Goal: Task Accomplishment & Management: Use online tool/utility

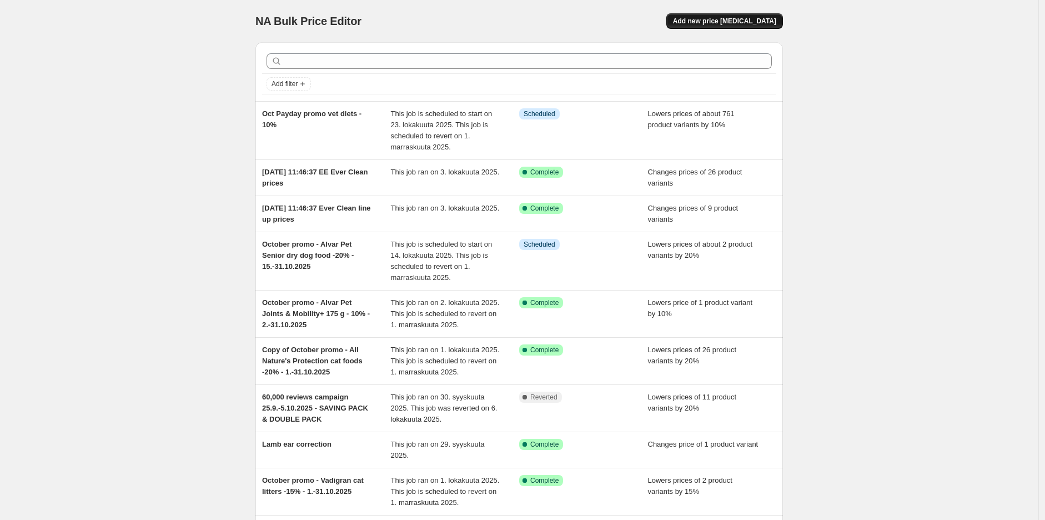
click at [737, 20] on span "Add new price [MEDICAL_DATA]" at bounding box center [724, 21] width 103 height 9
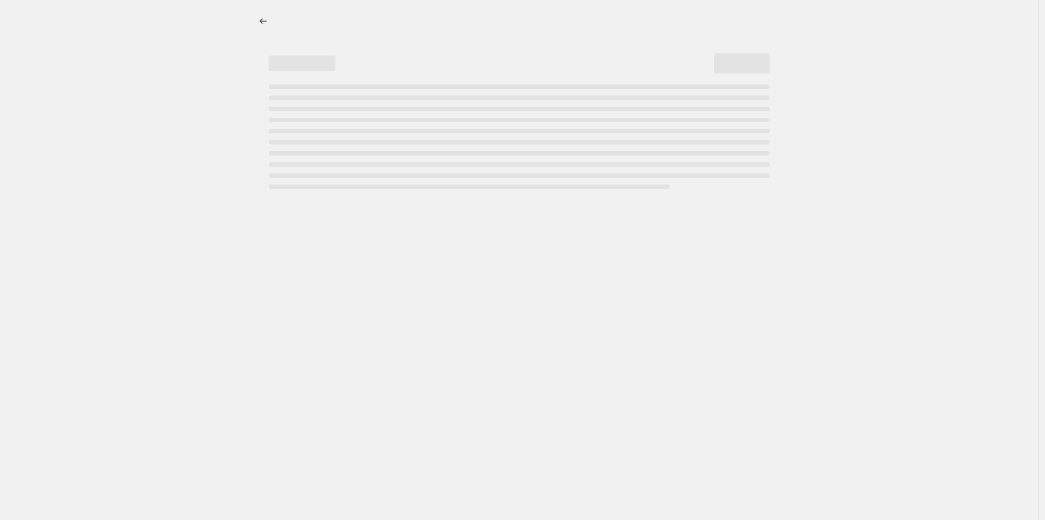
select select "percentage"
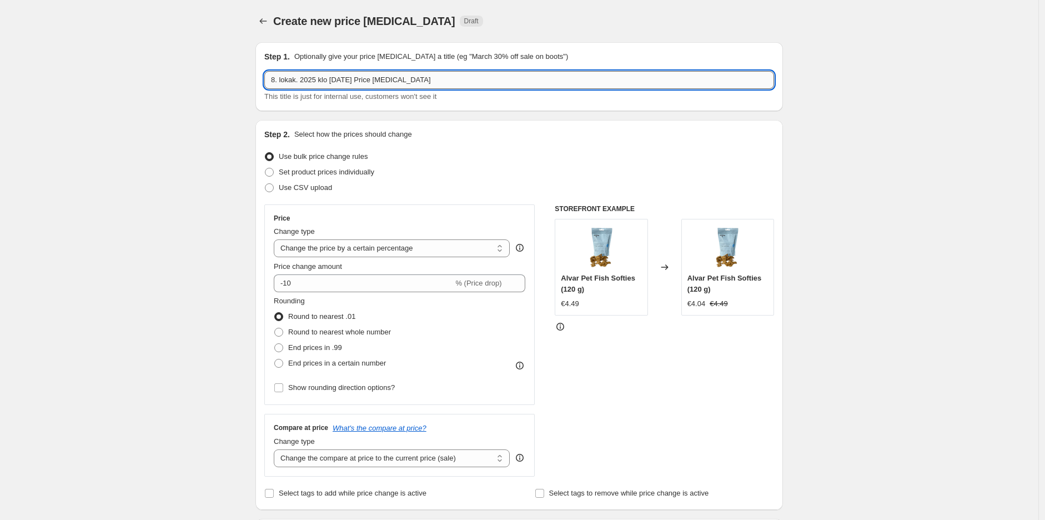
click at [407, 79] on input "8. lokak. 2025 klo [DATE] Price [MEDICAL_DATA]" at bounding box center [519, 80] width 510 height 18
paste input "October promo - batch Ziwipeak -50% - 15.-31.10.2025"
type input "October promo - batch Ziwipeak -50% - 15.-31.10.2025"
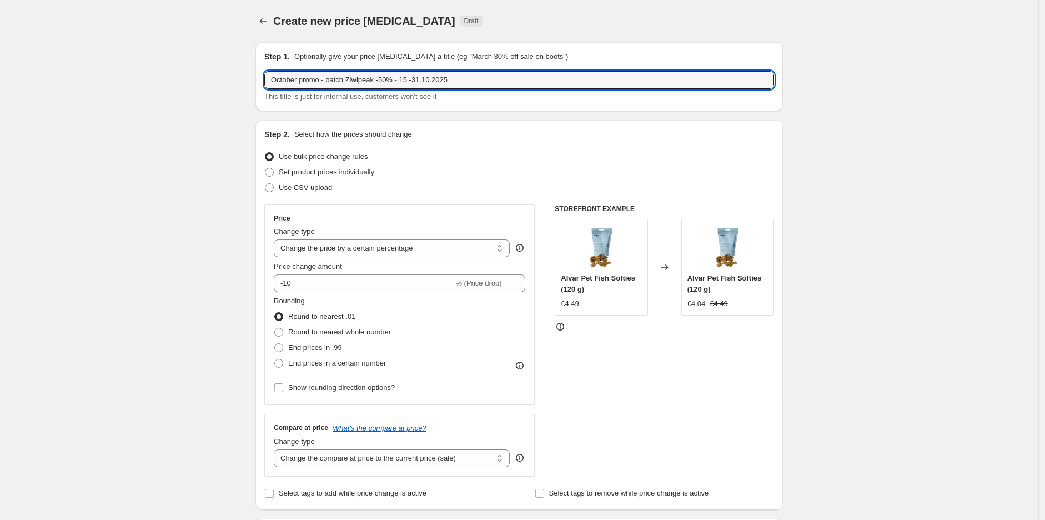
click at [491, 144] on div "Step 2. Select how the prices should change Use bulk price change rules Set pro…" at bounding box center [519, 315] width 510 height 372
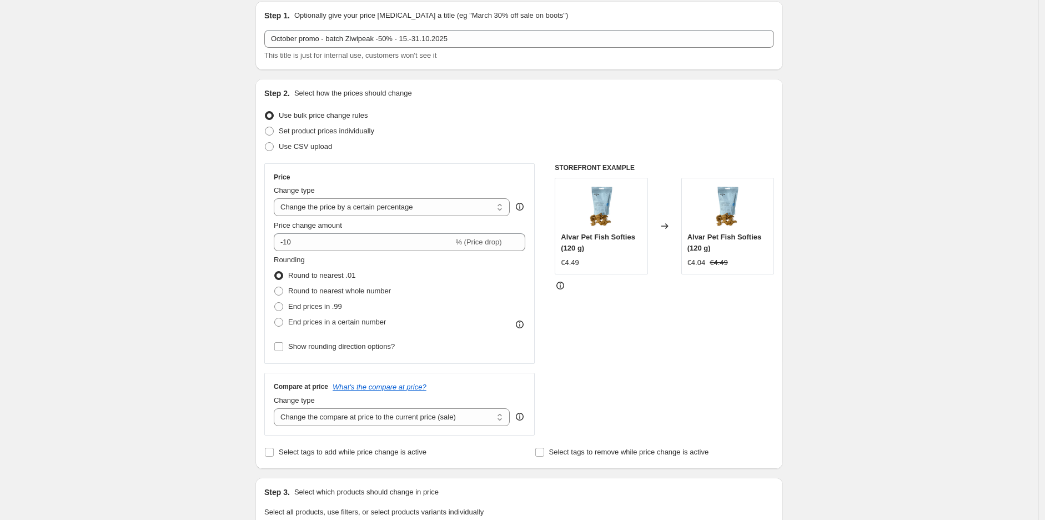
scroll to position [62, 0]
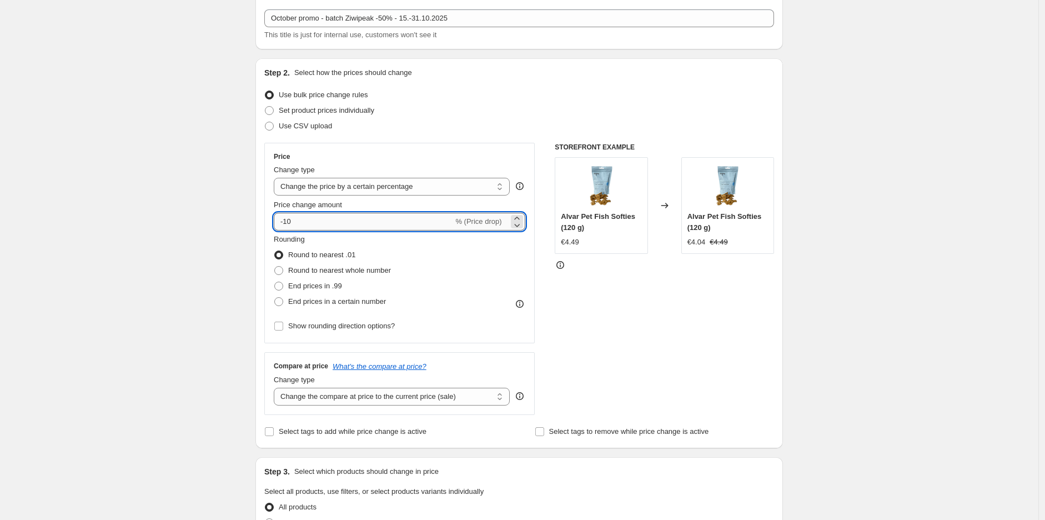
click at [426, 228] on input "-10" at bounding box center [363, 222] width 179 height 18
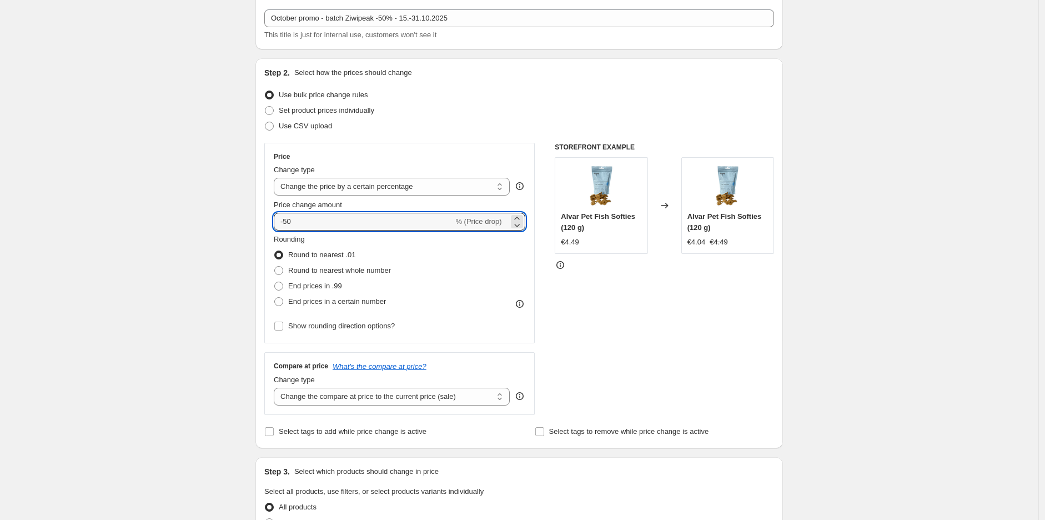
type input "-50"
click at [182, 224] on div "Create new price [MEDICAL_DATA]. This page is ready Create new price [MEDICAL_D…" at bounding box center [519, 524] width 1038 height 1172
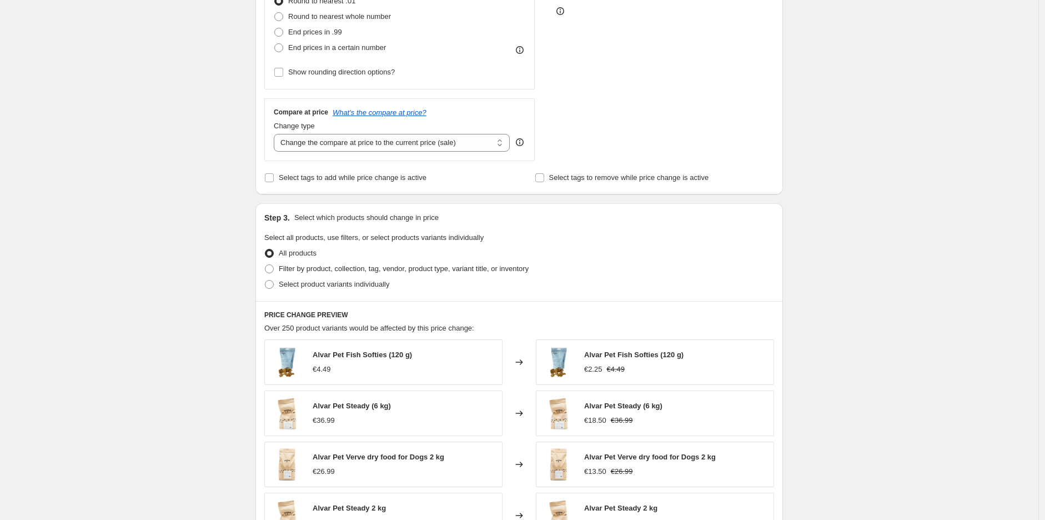
scroll to position [370, 0]
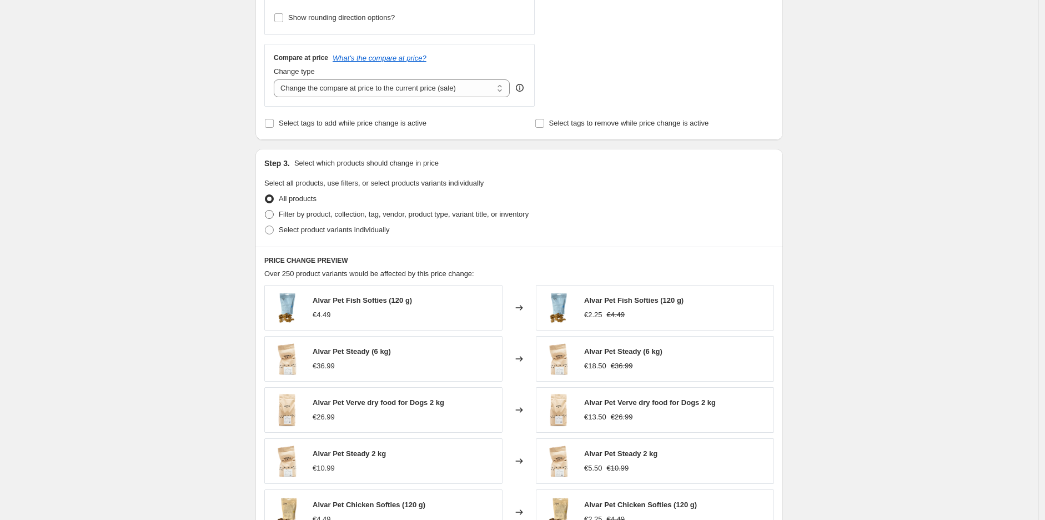
click at [330, 209] on span "Filter by product, collection, tag, vendor, product type, variant title, or inv…" at bounding box center [404, 214] width 250 height 11
click at [265, 210] on input "Filter by product, collection, tag, vendor, product type, variant title, or inv…" at bounding box center [265, 210] width 1 height 1
radio input "true"
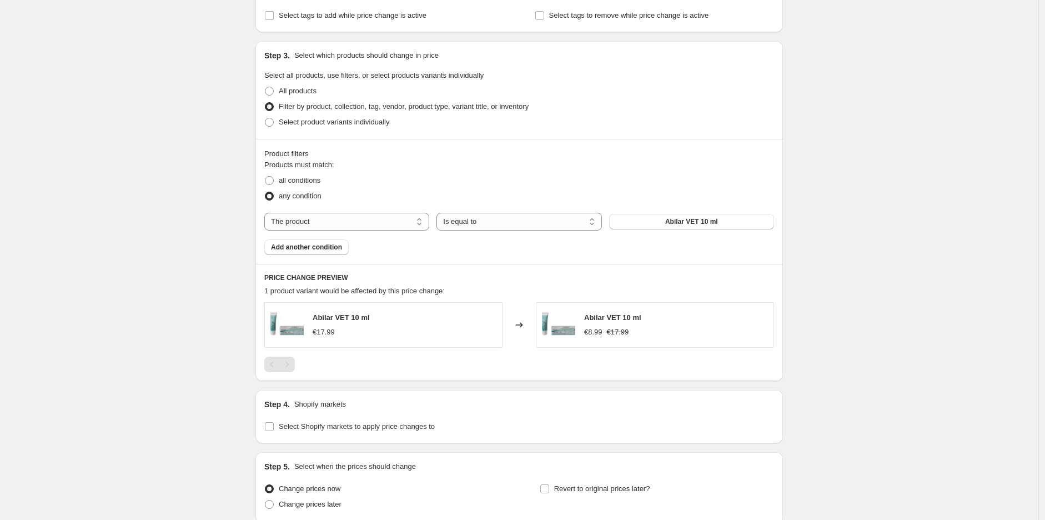
scroll to position [493, 0]
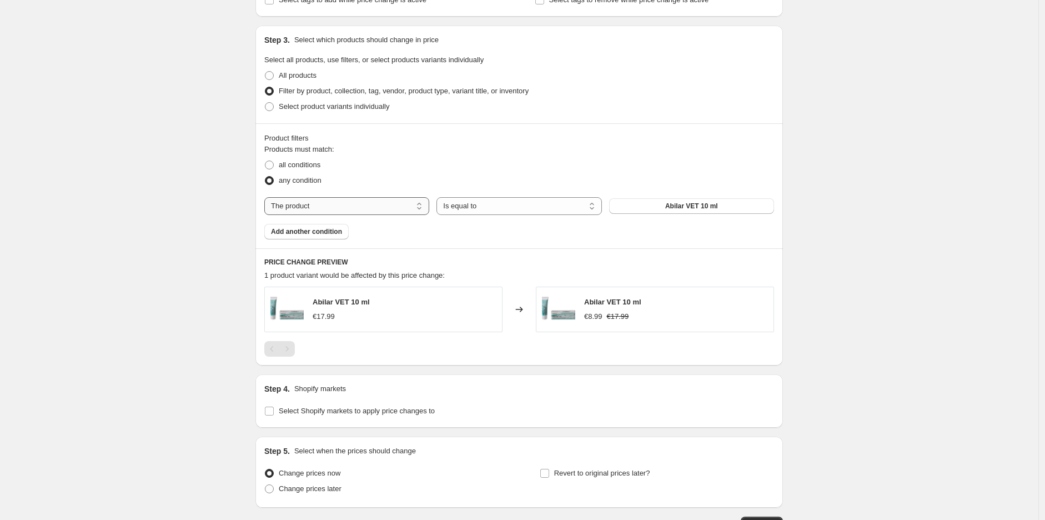
click at [381, 205] on select "The product The product's collection The product's tag The product's vendor The…" at bounding box center [346, 206] width 165 height 18
select select "collection"
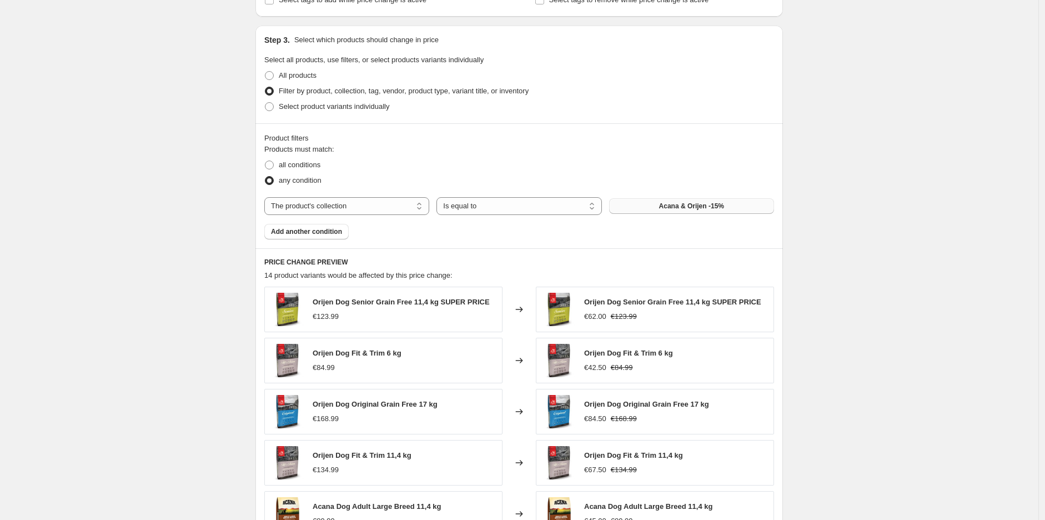
click at [719, 205] on span "Acana & Orijen -15%" at bounding box center [691, 205] width 65 height 9
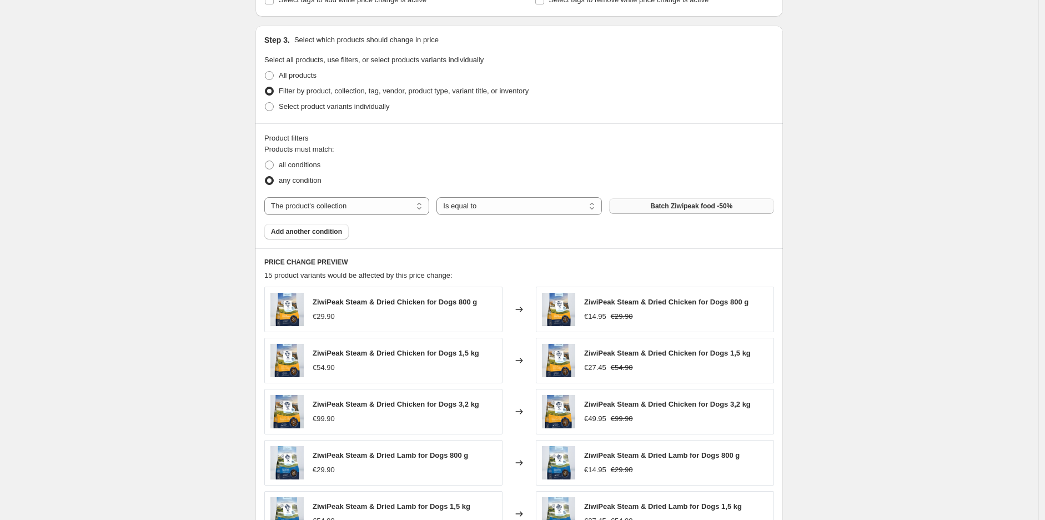
click at [868, 240] on div "Create new price [MEDICAL_DATA]. This page is ready Create new price [MEDICAL_D…" at bounding box center [519, 155] width 1038 height 1297
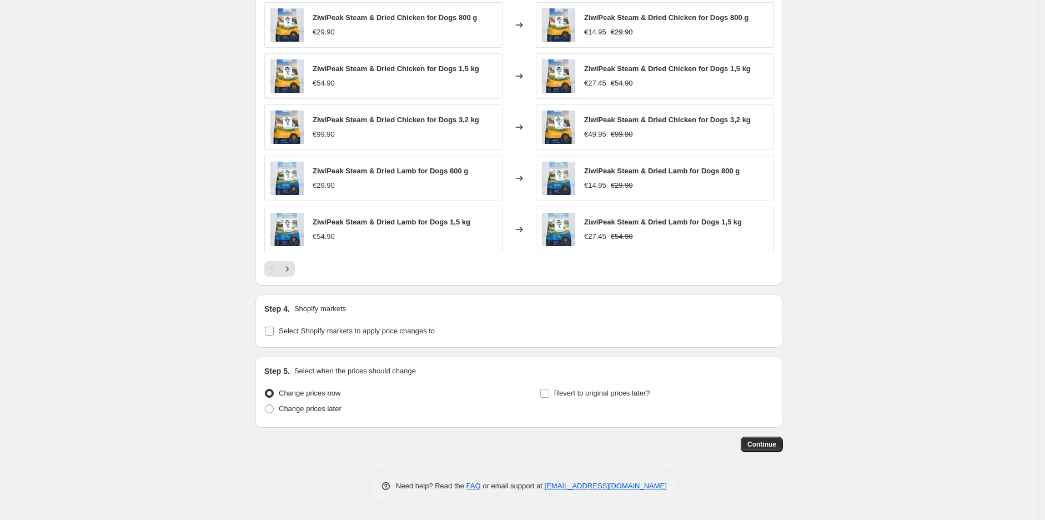
click at [379, 326] on span "Select Shopify markets to apply price changes to" at bounding box center [357, 330] width 156 height 8
click at [274, 326] on input "Select Shopify markets to apply price changes to" at bounding box center [269, 330] width 9 height 9
checkbox input "true"
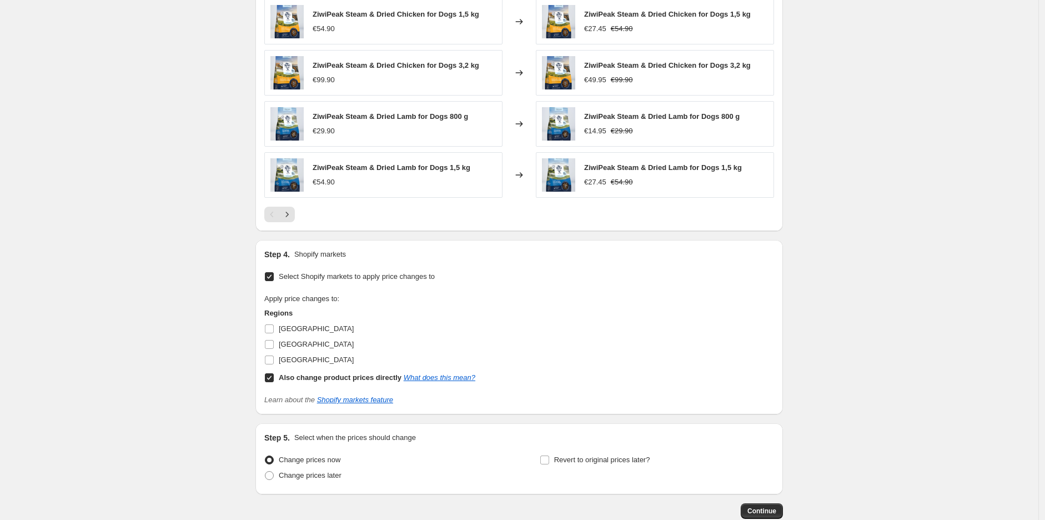
scroll to position [900, 0]
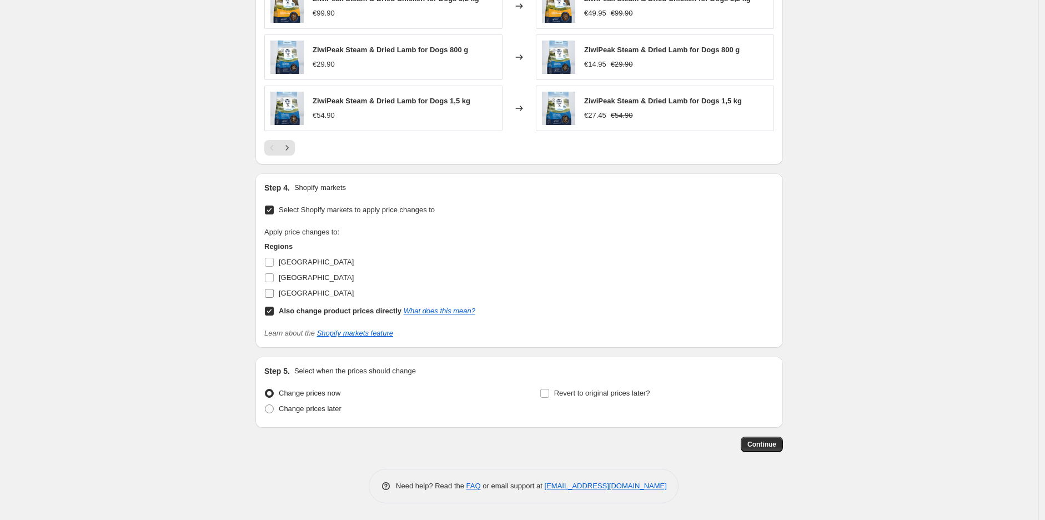
click at [293, 295] on span "[GEOGRAPHIC_DATA]" at bounding box center [316, 293] width 75 height 8
click at [274, 295] on input "[GEOGRAPHIC_DATA]" at bounding box center [269, 293] width 9 height 9
checkbox input "true"
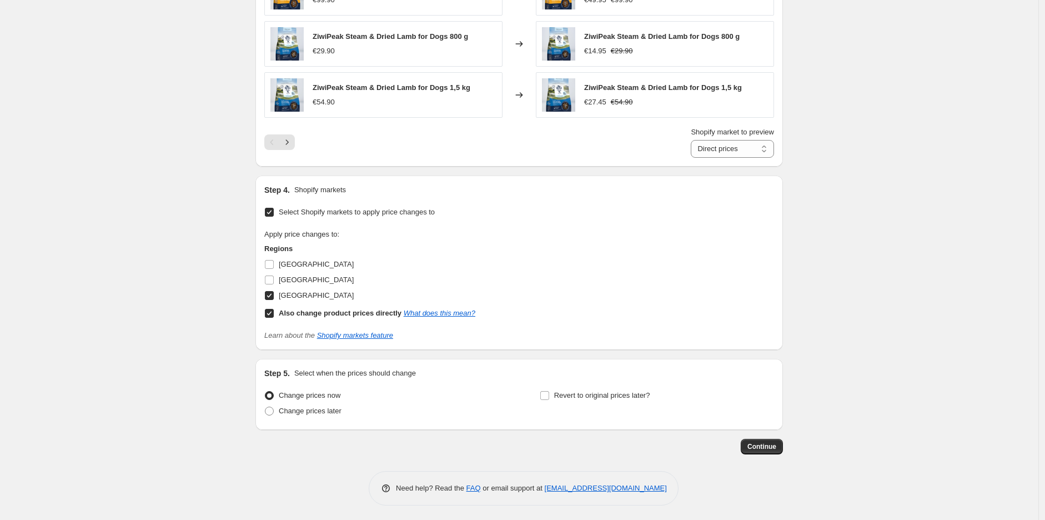
scroll to position [915, 0]
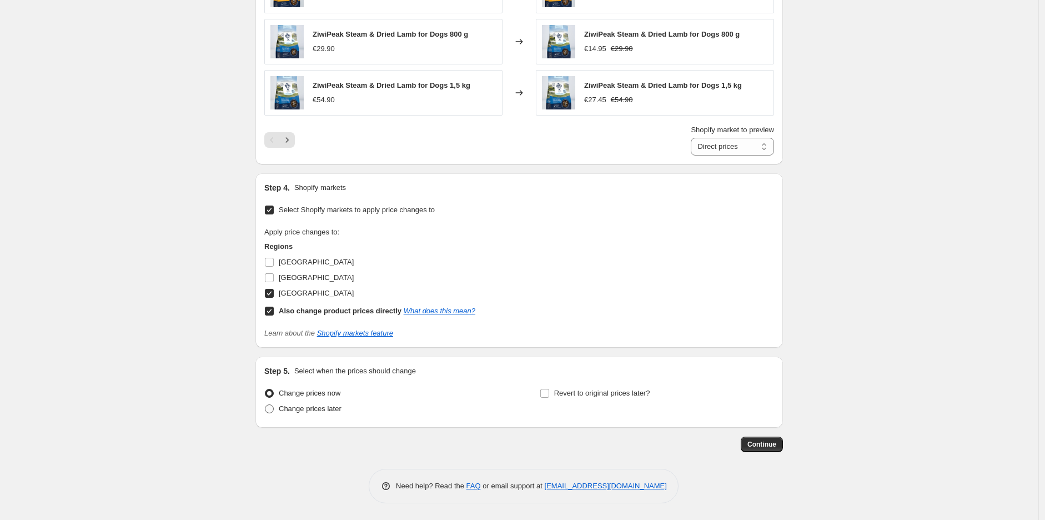
click at [312, 407] on span "Change prices later" at bounding box center [310, 408] width 63 height 8
click at [265, 405] on input "Change prices later" at bounding box center [265, 404] width 1 height 1
radio input "true"
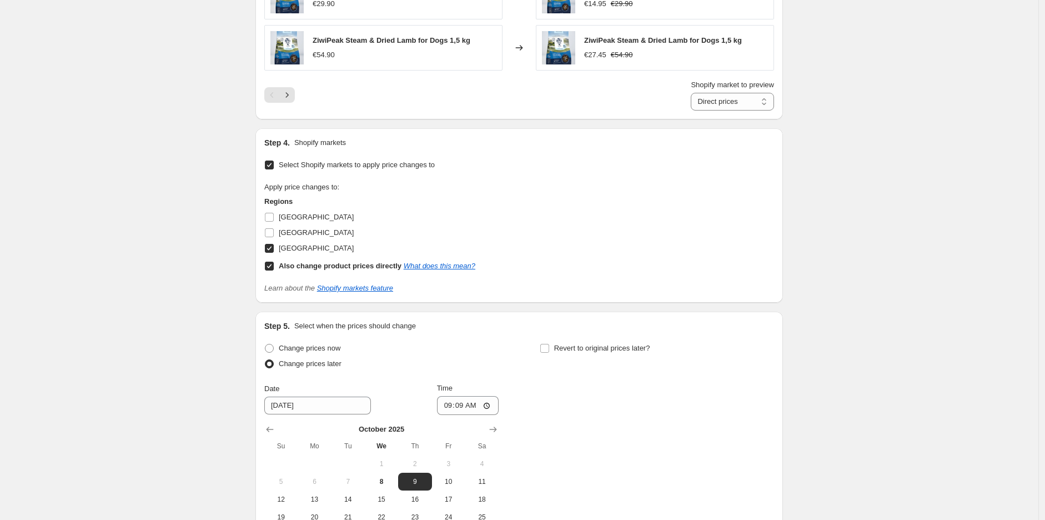
scroll to position [1100, 0]
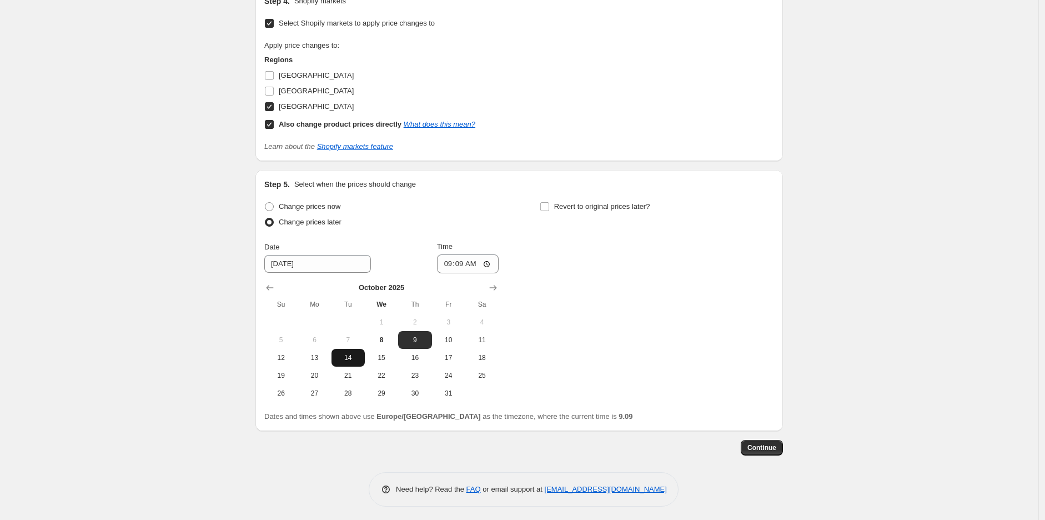
click at [350, 360] on span "14" at bounding box center [348, 357] width 24 height 9
type input "[DATE]"
click at [467, 264] on input "09:09" at bounding box center [468, 263] width 62 height 19
type input "23:50"
click at [705, 240] on div "Change prices now Change prices later Date [DATE] Time 23:50 [DATE] Su Mo Tu We…" at bounding box center [519, 300] width 510 height 203
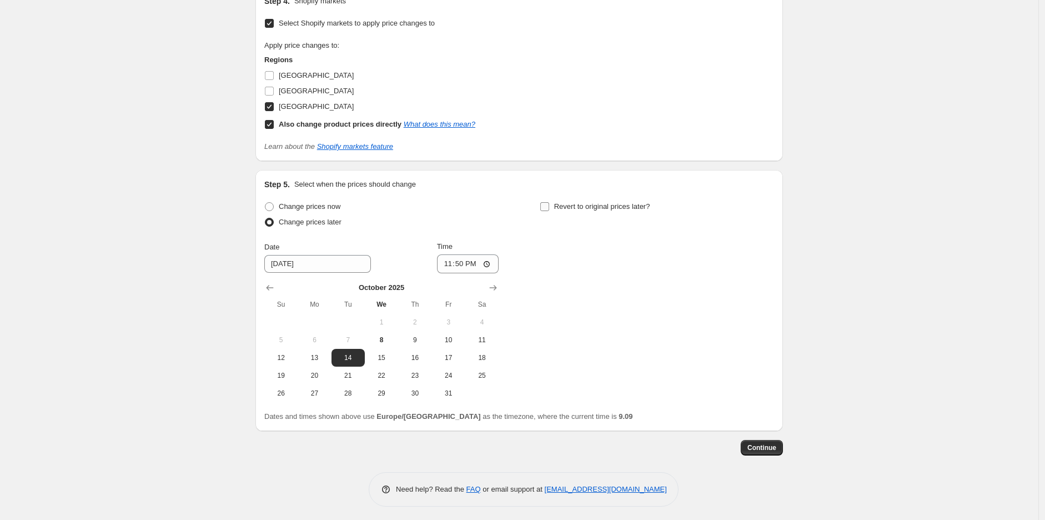
click at [629, 210] on span "Revert to original prices later?" at bounding box center [602, 206] width 96 height 8
click at [549, 211] on input "Revert to original prices later?" at bounding box center [544, 206] width 9 height 9
checkbox input "true"
click at [774, 288] on icon "Show next month, November 2025" at bounding box center [768, 287] width 11 height 11
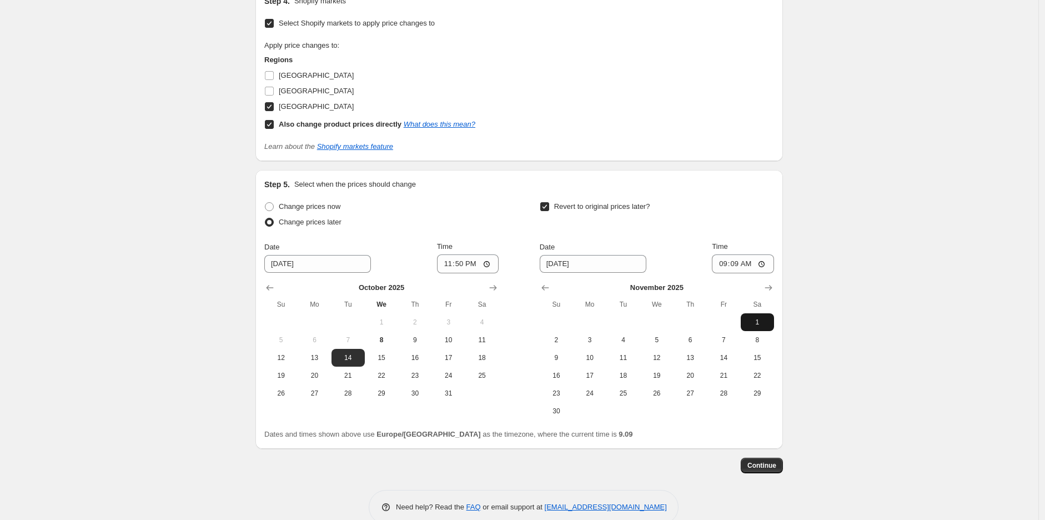
click at [764, 320] on span "1" at bounding box center [757, 321] width 24 height 9
type input "[DATE]"
click at [736, 264] on input "09:09" at bounding box center [743, 263] width 62 height 19
type input "10:10"
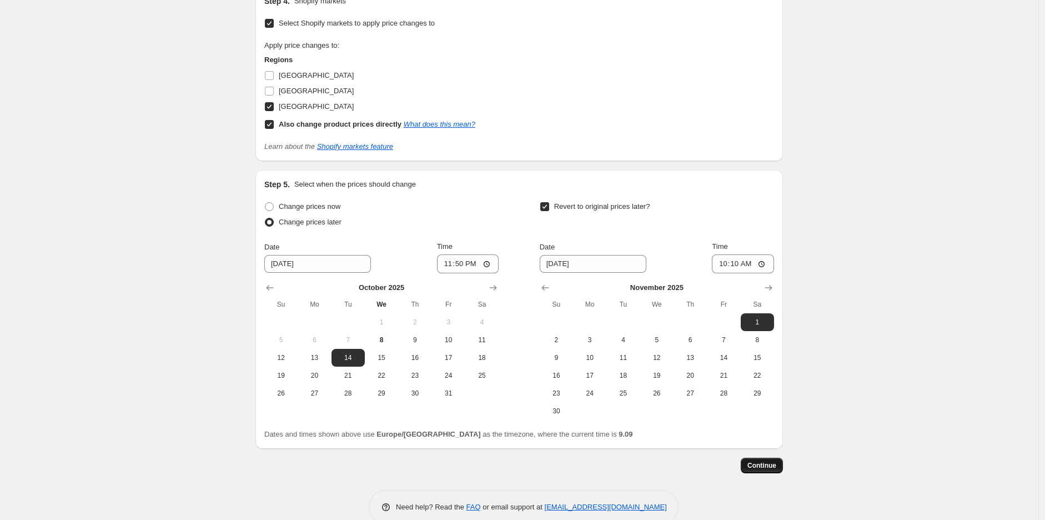
click at [759, 467] on span "Continue" at bounding box center [761, 465] width 29 height 9
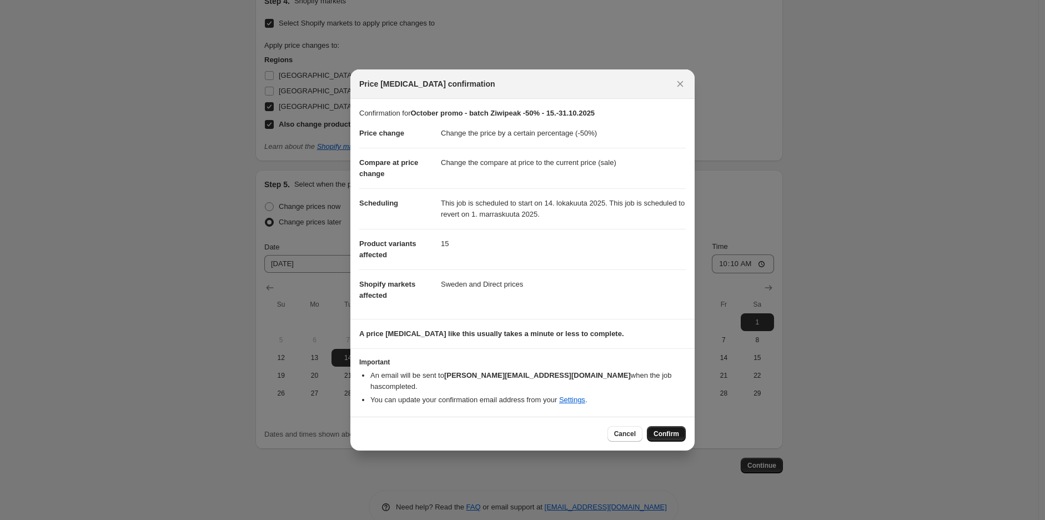
click at [673, 429] on span "Confirm" at bounding box center [666, 433] width 26 height 9
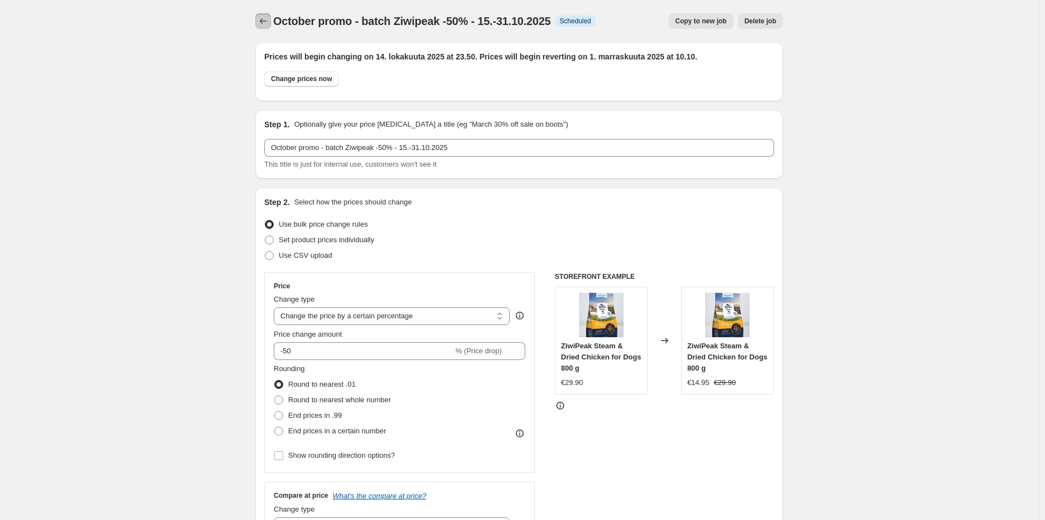
click at [269, 23] on icon "Price change jobs" at bounding box center [263, 21] width 11 height 11
